Goal: Task Accomplishment & Management: Use online tool/utility

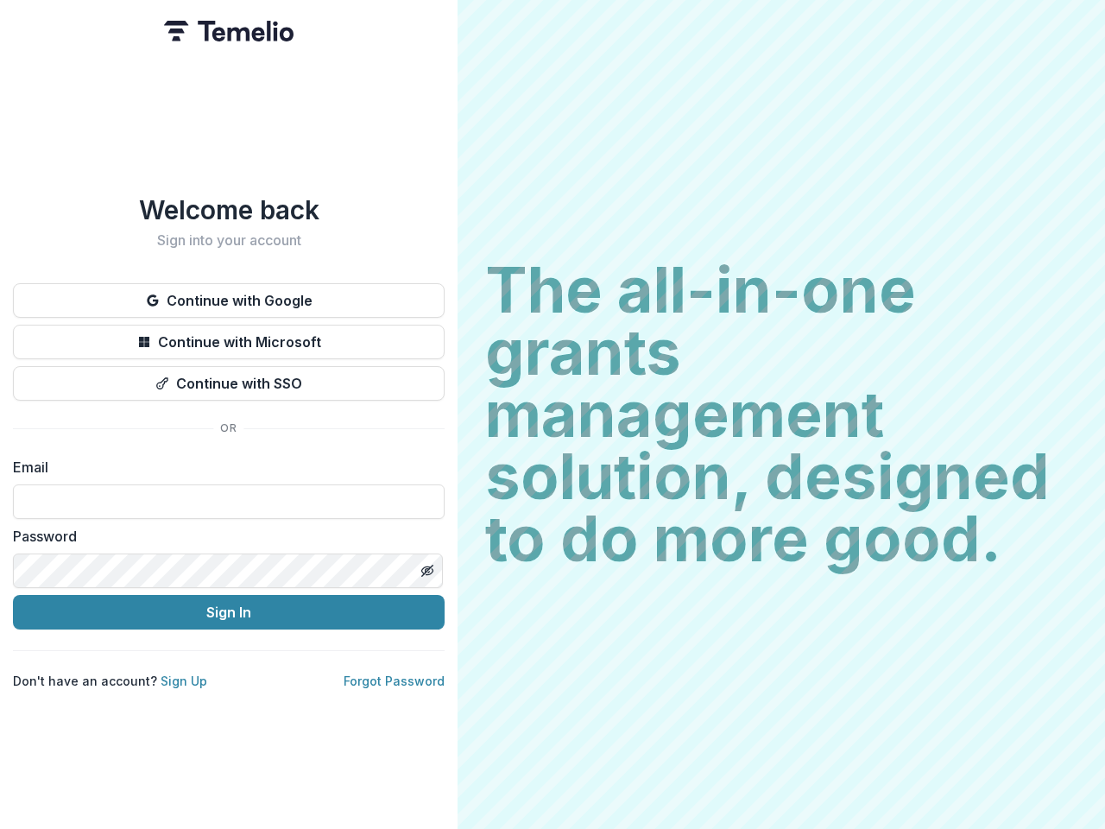
click at [553, 414] on h2 "The all-in-one grants management solution, designed to do more good." at bounding box center [781, 414] width 592 height 311
click at [229, 294] on button "Continue with Google" at bounding box center [229, 300] width 432 height 35
click at [229, 335] on button "Continue with Microsoft" at bounding box center [229, 342] width 432 height 35
click at [229, 376] on button "Continue with SSO" at bounding box center [229, 383] width 432 height 35
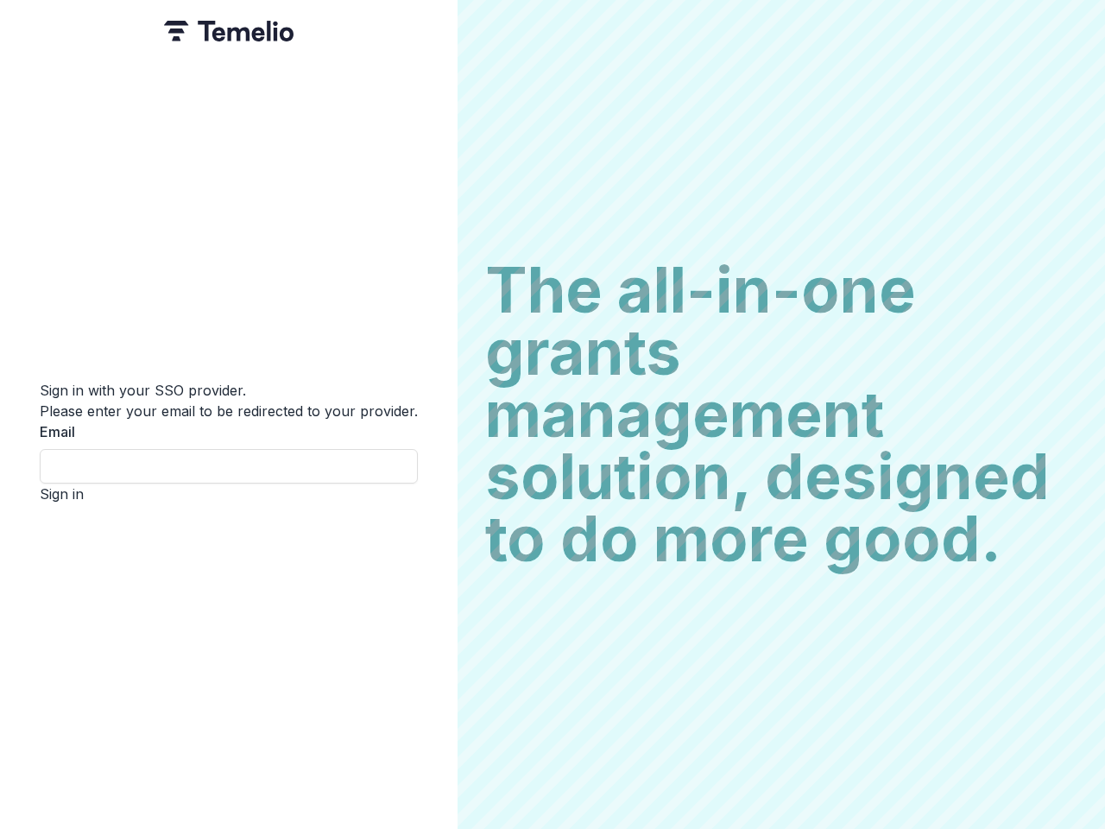
click at [427, 564] on div "Sign in with your SSO provider. Please enter your email to be redirected to you…" at bounding box center [229, 414] width 458 height 829
